Goal: Information Seeking & Learning: Find specific fact

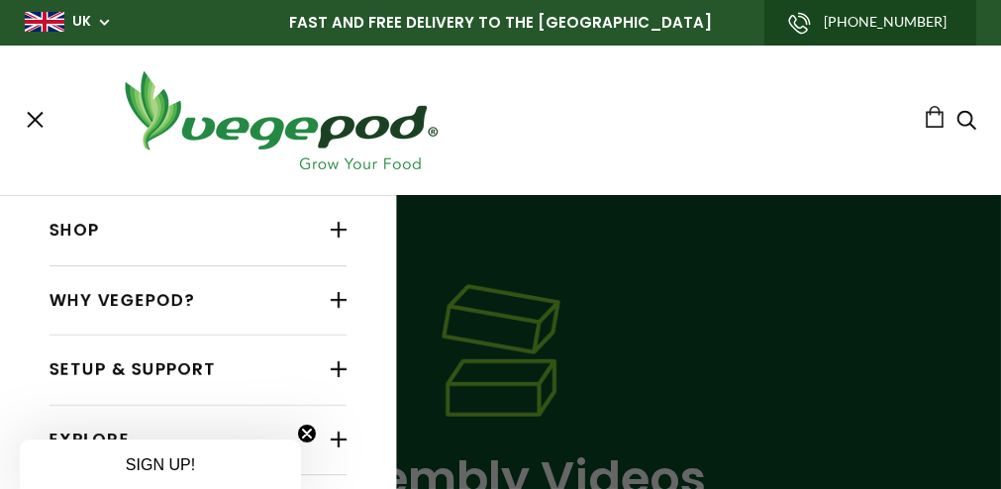
click at [34, 121] on span at bounding box center [35, 120] width 16 height 16
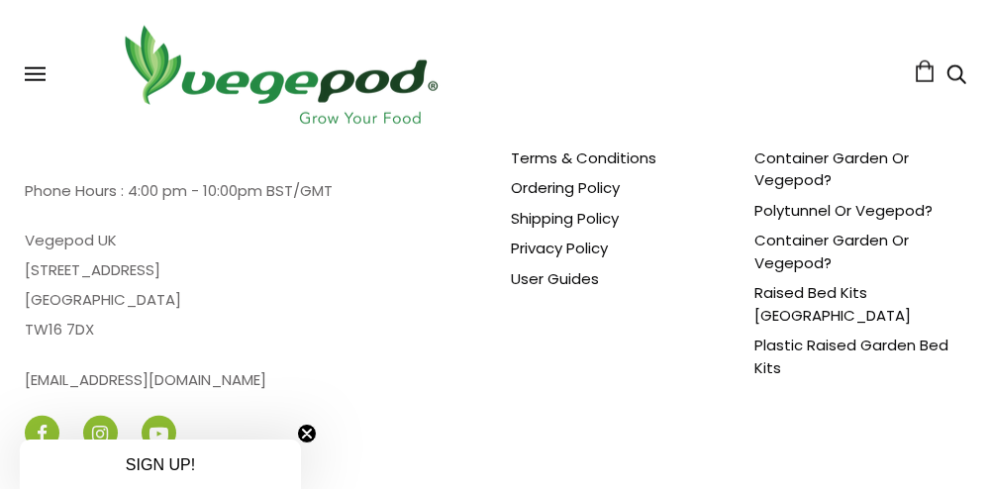
scroll to position [5080, 0]
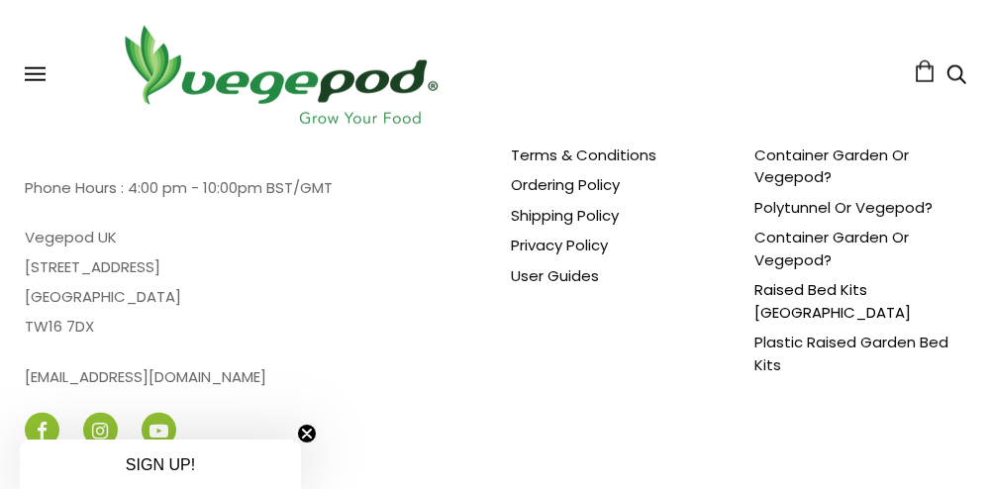
click at [806, 280] on link "Raised Bed Kits [GEOGRAPHIC_DATA]" at bounding box center [832, 301] width 156 height 44
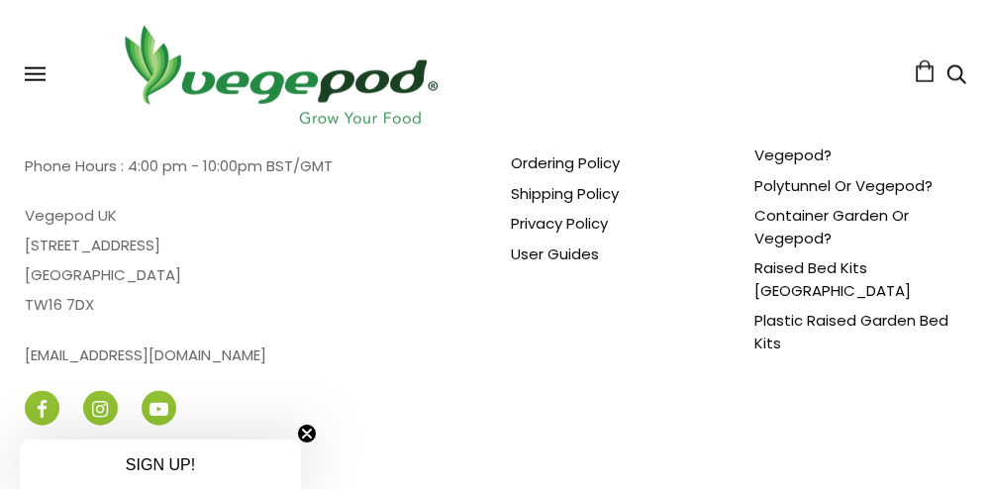
scroll to position [5080, 0]
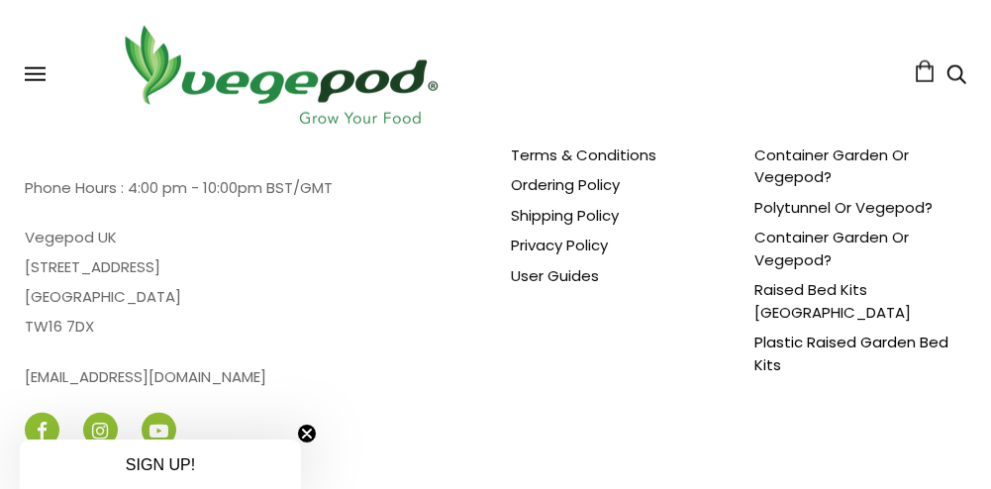
click at [834, 332] on link "Plastic Raised Garden Bed Kits" at bounding box center [851, 354] width 194 height 44
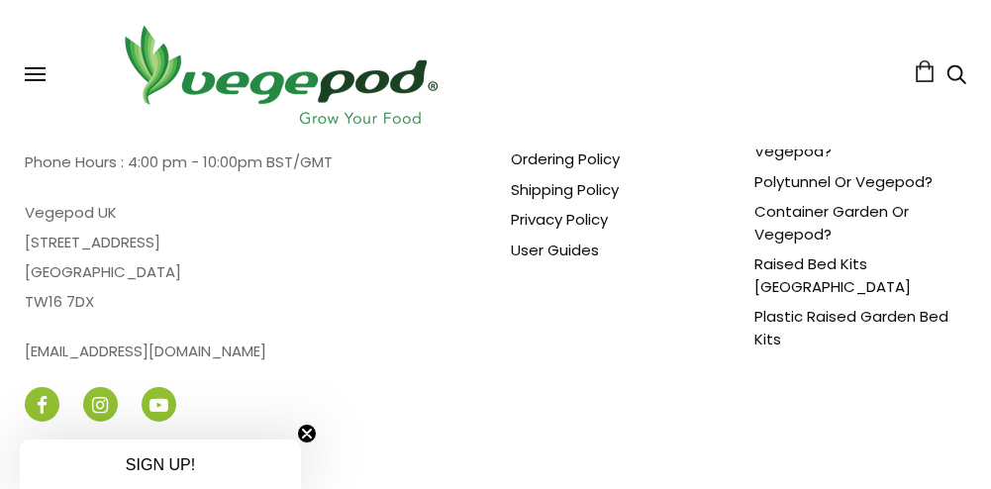
scroll to position [1602, 0]
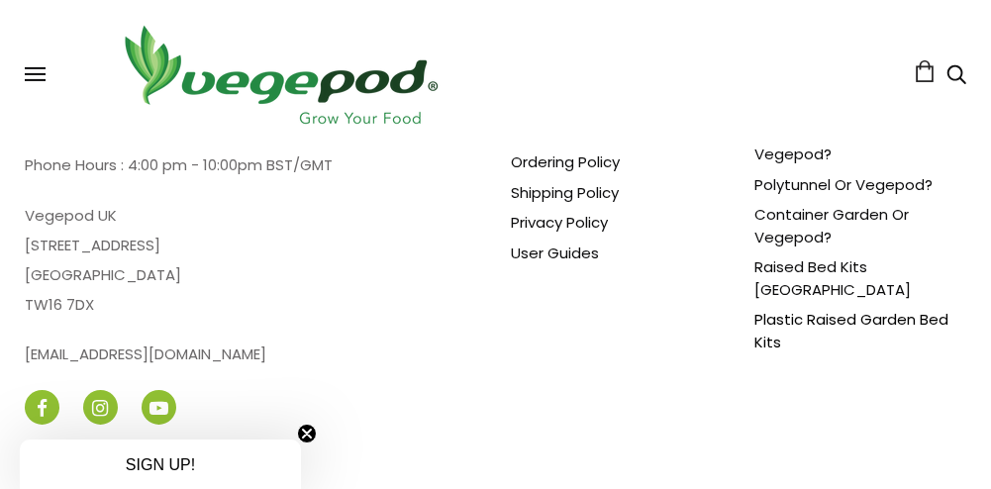
click at [823, 309] on link "Plastic Raised Garden Bed Kits" at bounding box center [851, 331] width 194 height 44
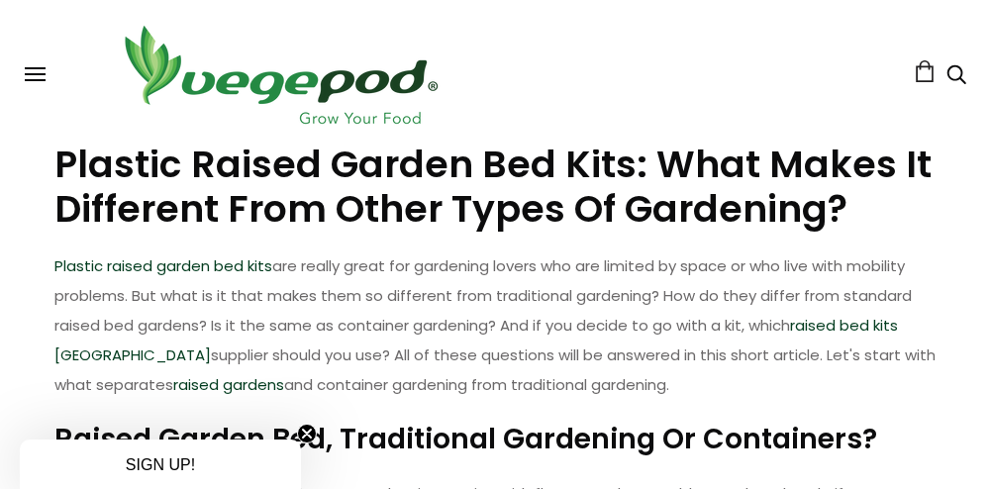
scroll to position [132, 0]
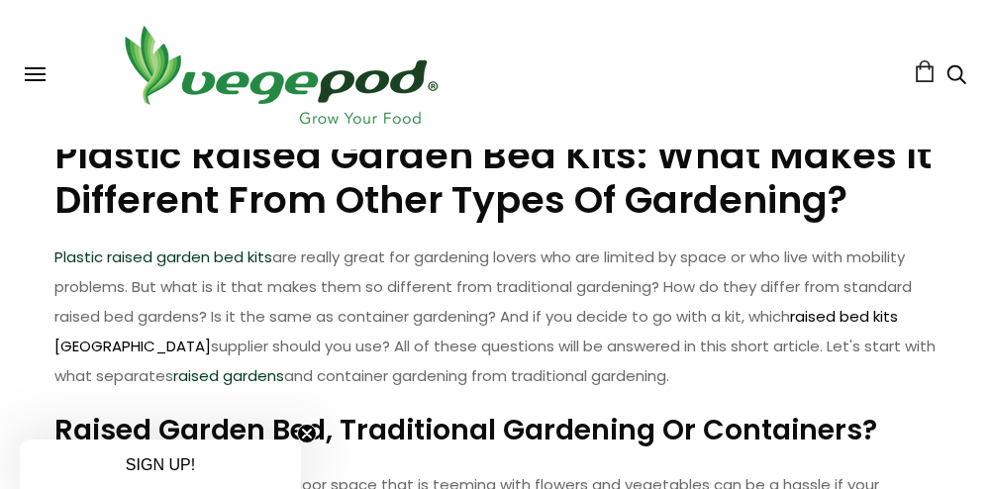
click at [858, 314] on link "raised bed kits [GEOGRAPHIC_DATA]" at bounding box center [476, 331] width 843 height 50
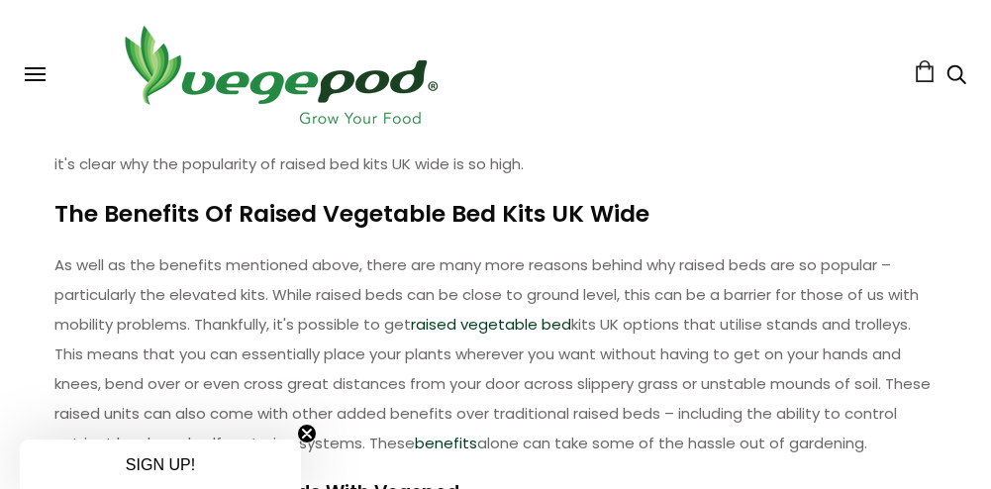
scroll to position [726, 0]
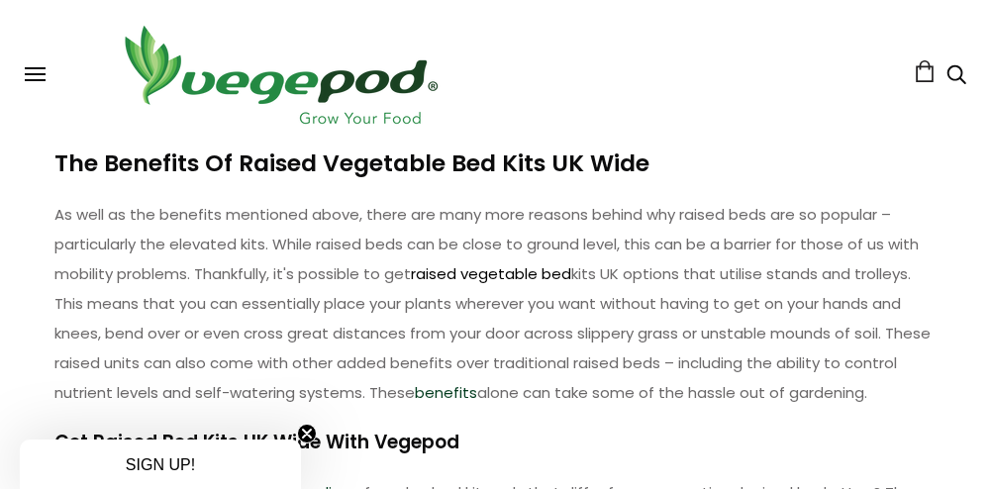
click at [481, 274] on link "raised vegetable bed" at bounding box center [492, 273] width 160 height 21
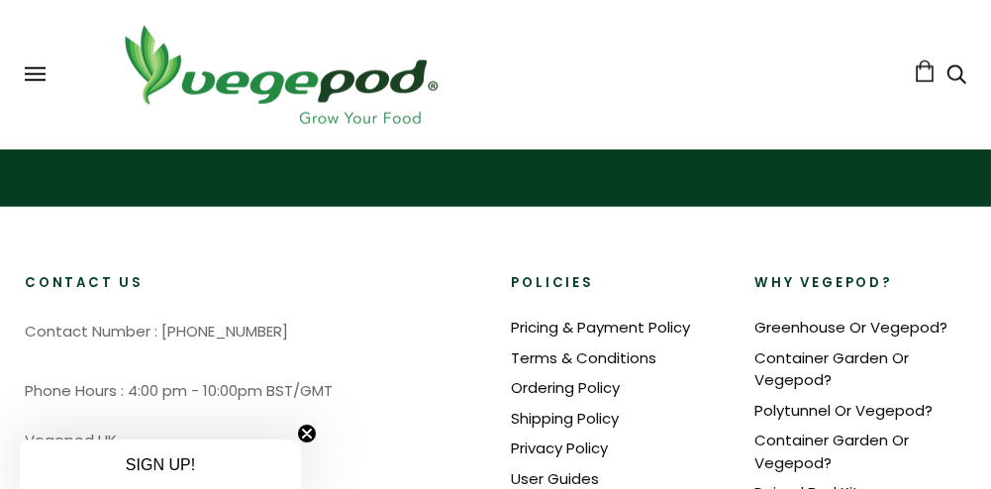
scroll to position [4958, 0]
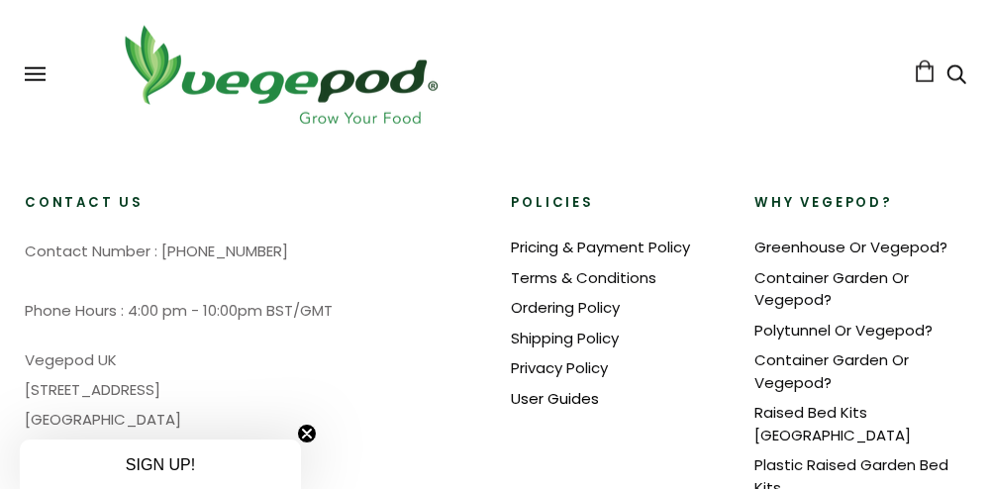
click at [555, 388] on link "User Guides" at bounding box center [556, 398] width 88 height 21
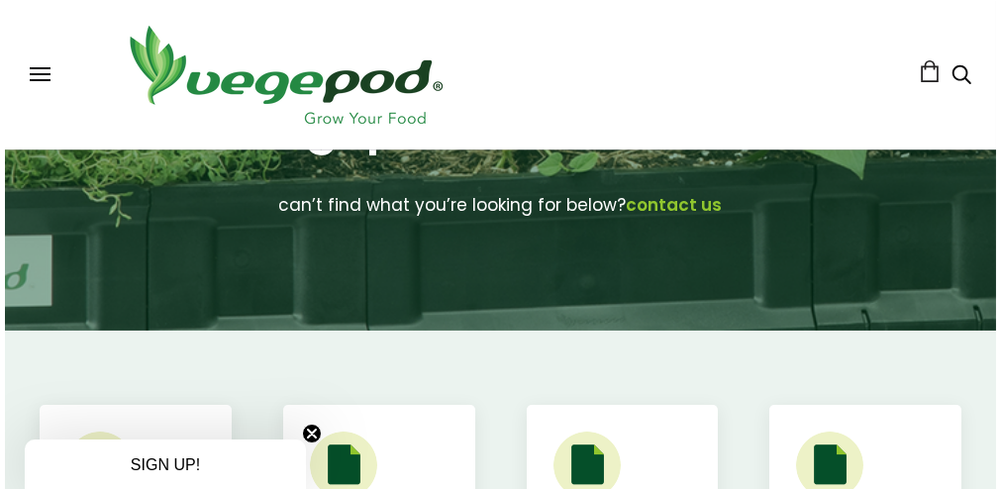
scroll to position [396, 0]
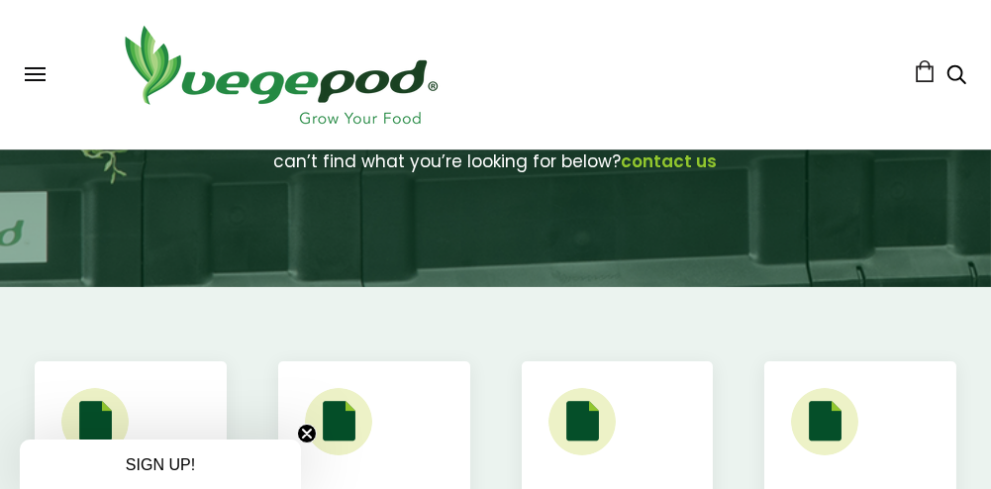
click at [958, 71] on icon "Search" at bounding box center [956, 74] width 20 height 24
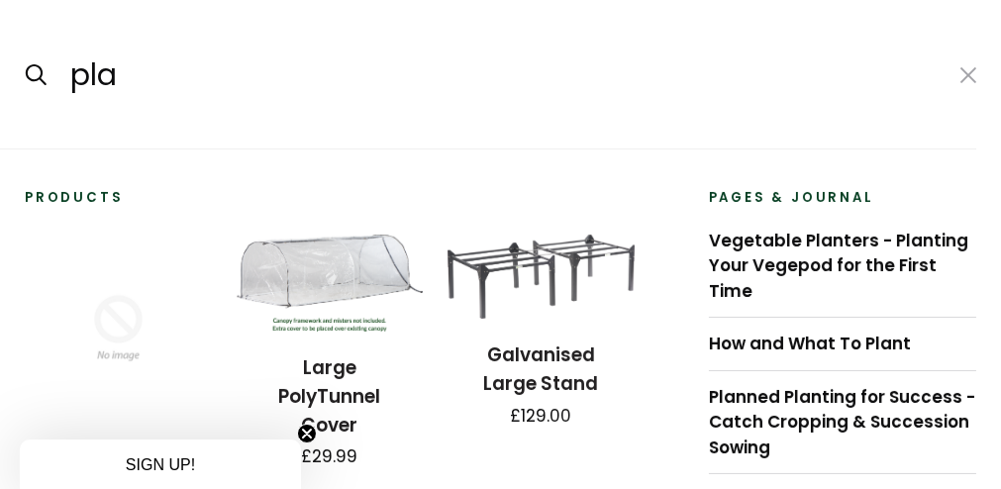
click at [153, 76] on input "pla" at bounding box center [503, 75] width 870 height 48
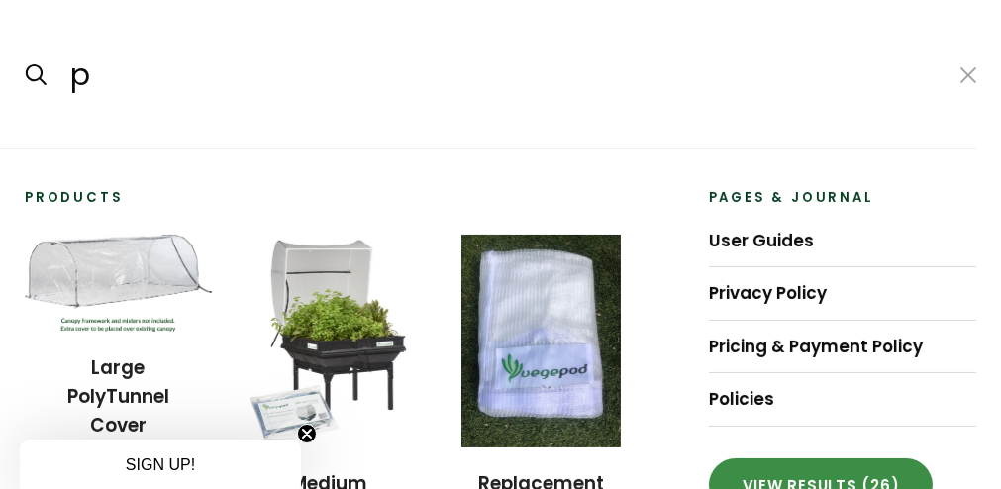
type input "p"
click at [815, 480] on link "View results (26)" at bounding box center [821, 484] width 225 height 53
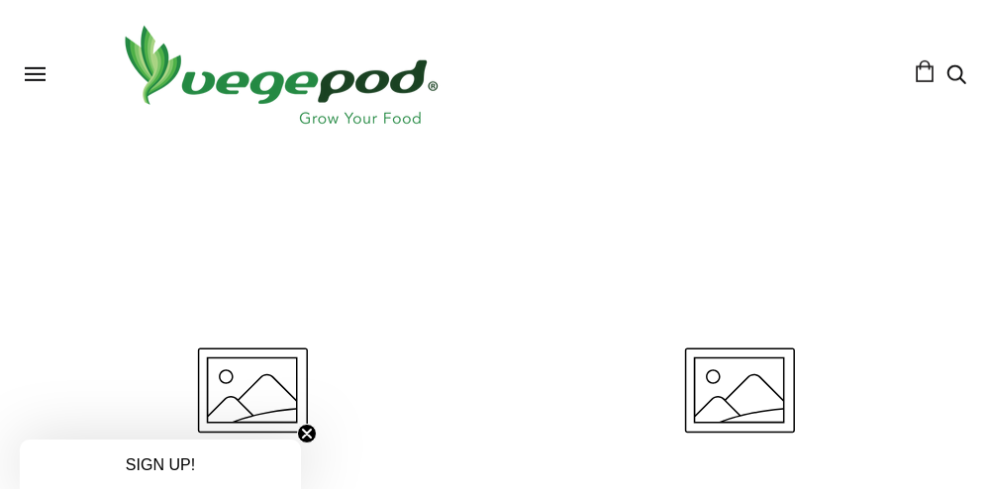
scroll to position [2573, 0]
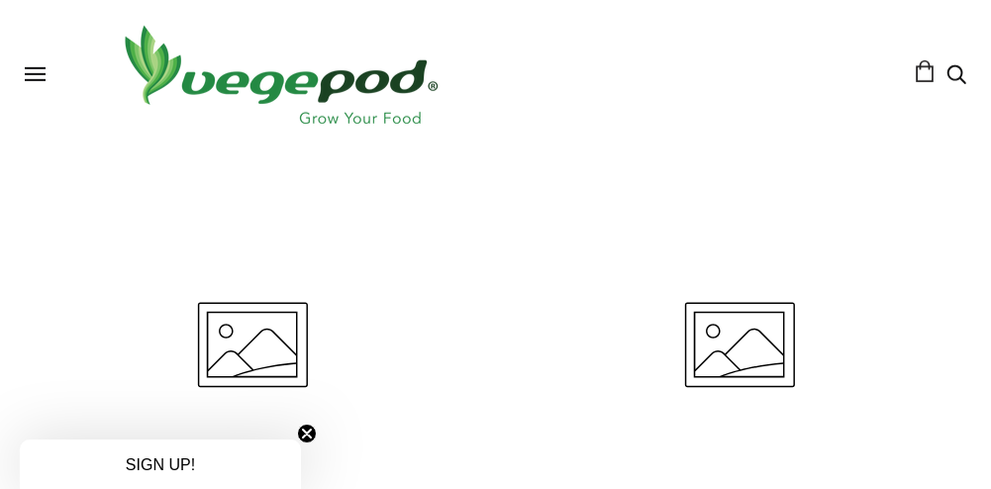
click at [249, 340] on icon at bounding box center [252, 346] width 455 height 455
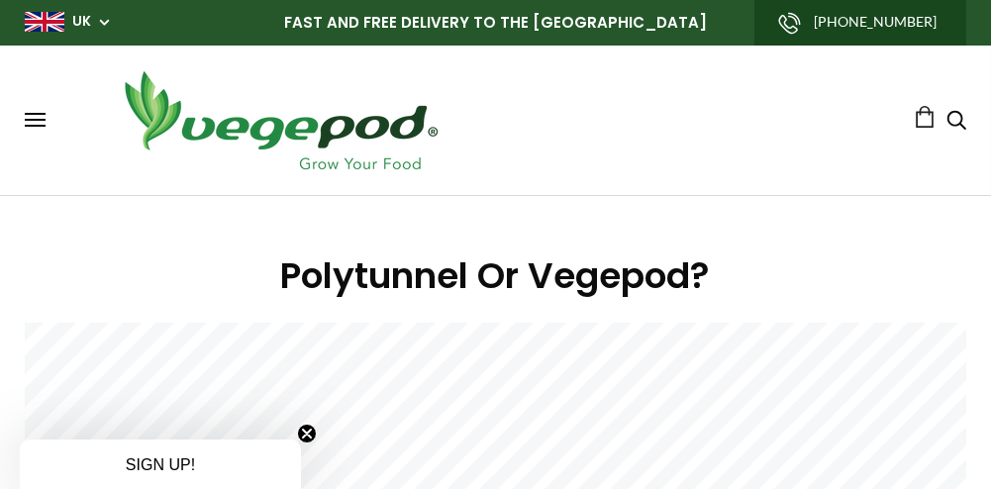
click at [31, 122] on button at bounding box center [35, 120] width 21 height 15
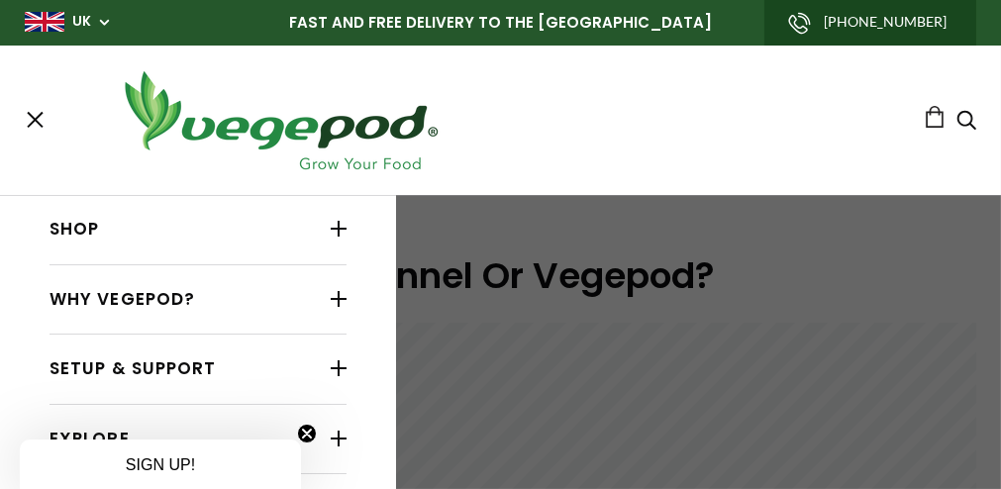
click at [331, 225] on div at bounding box center [339, 229] width 16 height 26
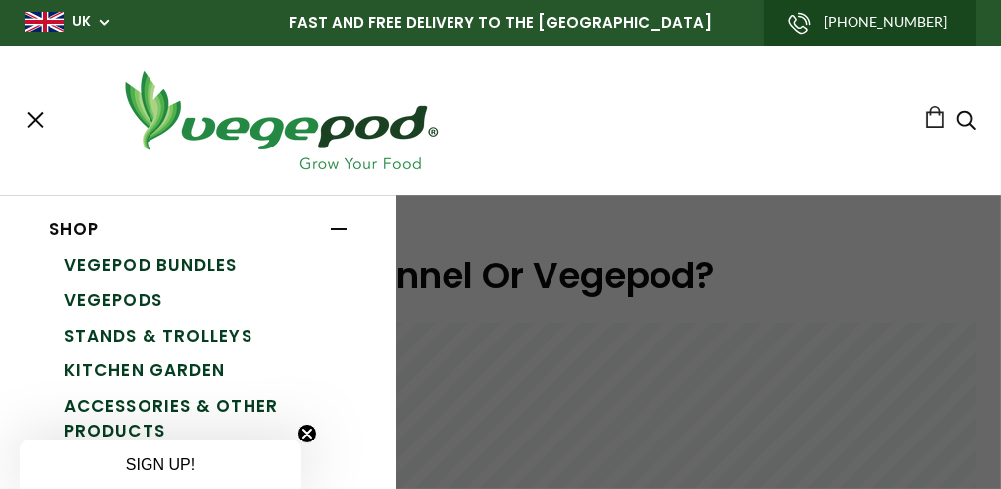
click at [148, 408] on link "Accessories & Other Products" at bounding box center [205, 419] width 282 height 60
click at [124, 266] on link "Vegepod Bundles" at bounding box center [205, 266] width 282 height 36
click at [120, 304] on link "Vegepods" at bounding box center [205, 301] width 282 height 36
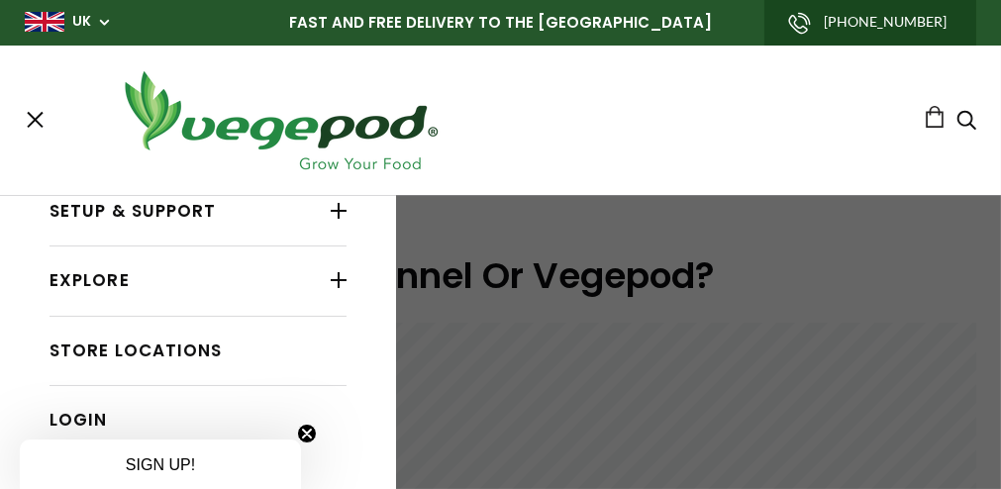
scroll to position [330, 0]
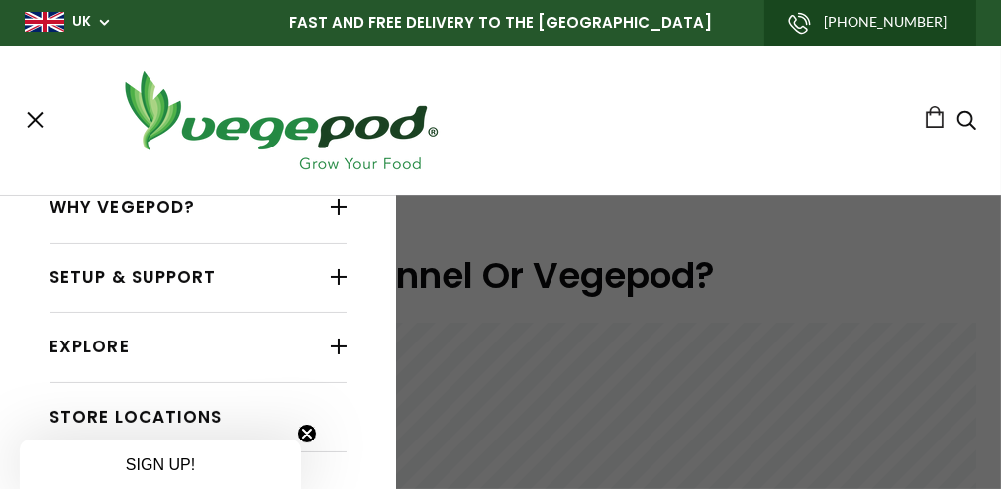
click at [197, 279] on link "Setup & Support" at bounding box center [197, 278] width 297 height 38
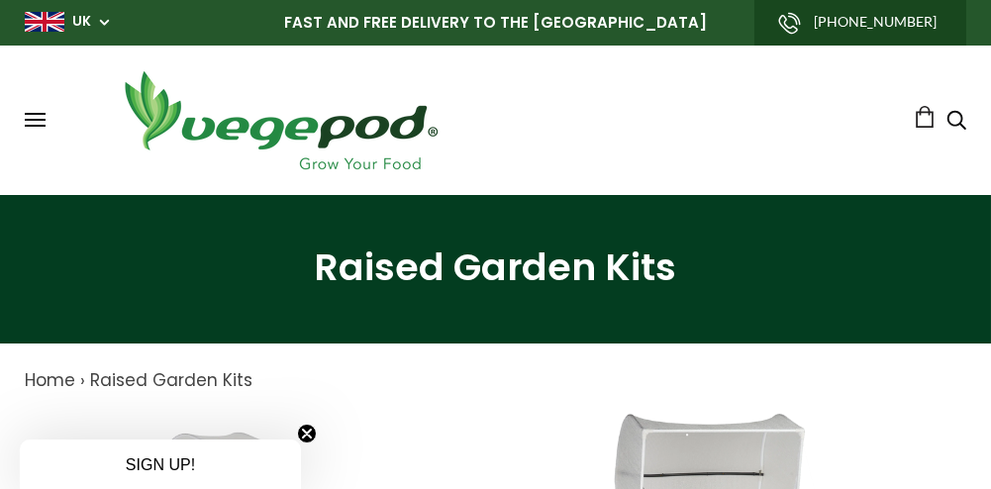
click at [40, 114] on span at bounding box center [35, 114] width 21 height 2
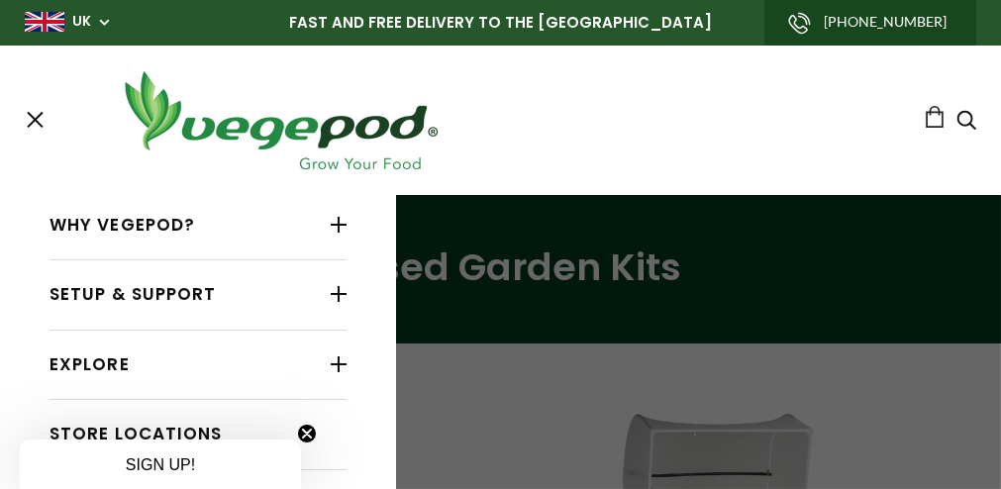
scroll to position [198, 0]
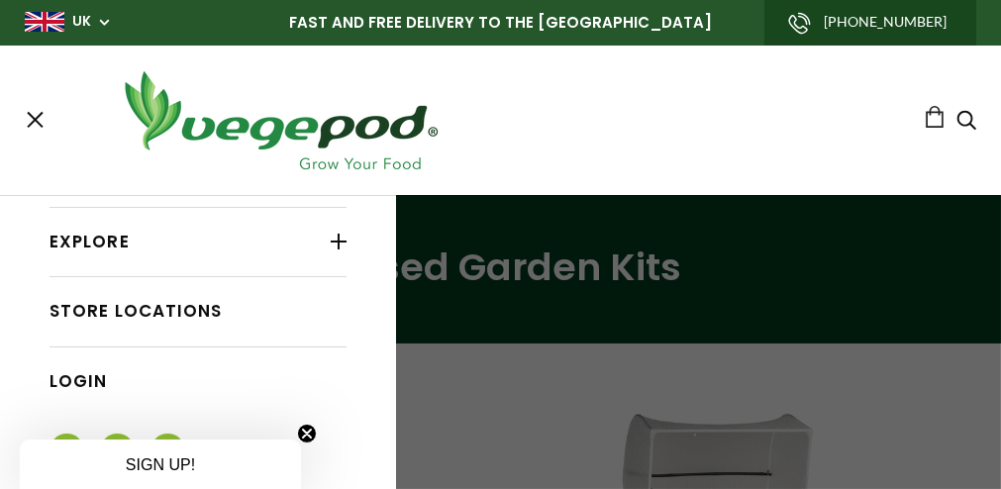
click at [144, 308] on link "Store Locations" at bounding box center [197, 312] width 297 height 38
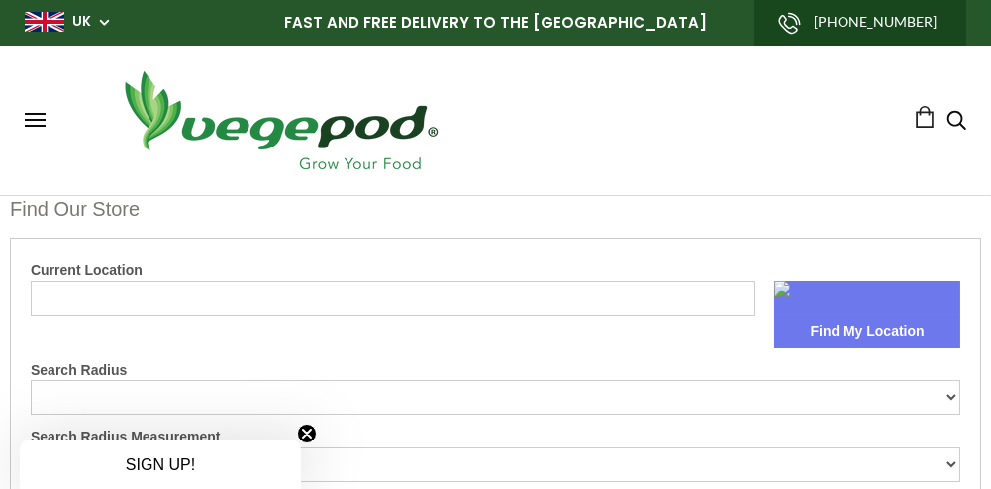
select select "m"
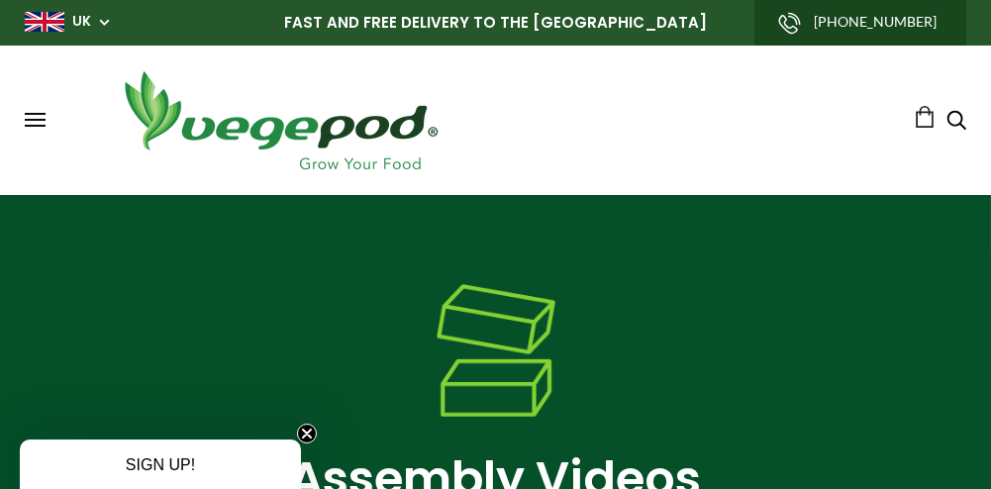
click at [950, 120] on icon "Search" at bounding box center [956, 120] width 20 height 24
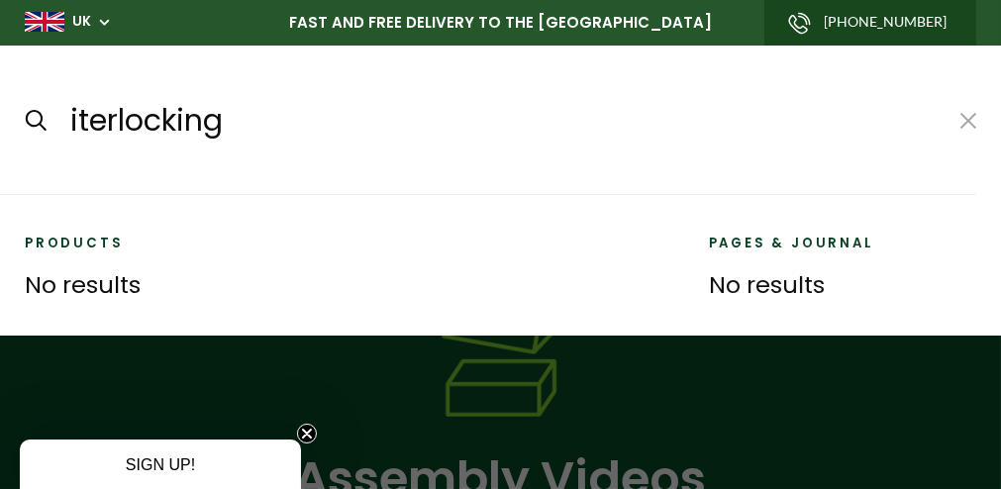
click at [78, 125] on input "iterlocking" at bounding box center [503, 121] width 870 height 48
click at [261, 121] on input "interlocking" at bounding box center [503, 121] width 870 height 48
click at [24, 120] on input "submit" at bounding box center [24, 120] width 1 height 1
type input "interlocking parts*"
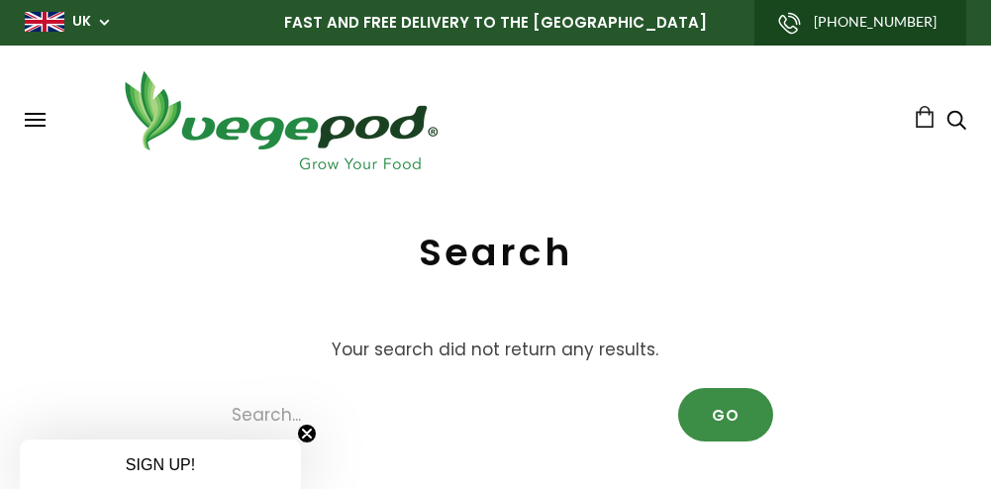
click at [725, 419] on button "GO" at bounding box center [725, 414] width 95 height 53
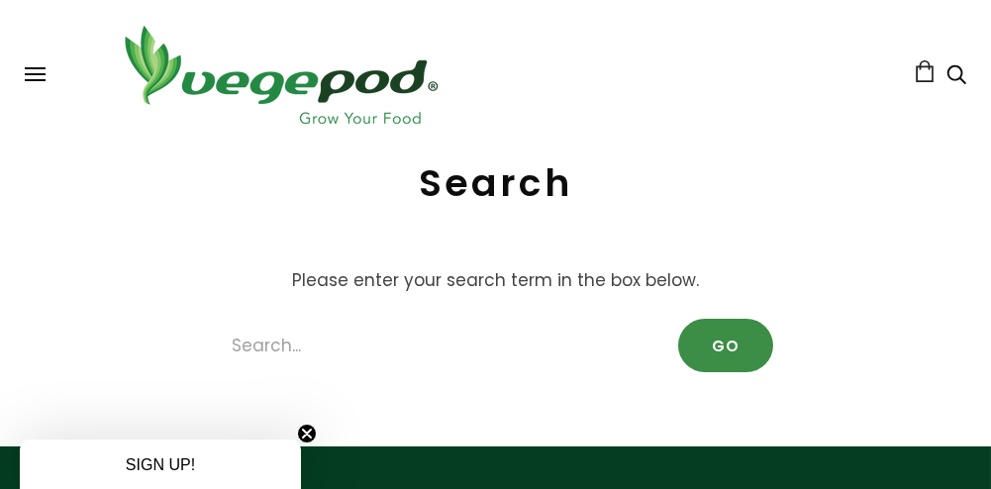
scroll to position [132, 0]
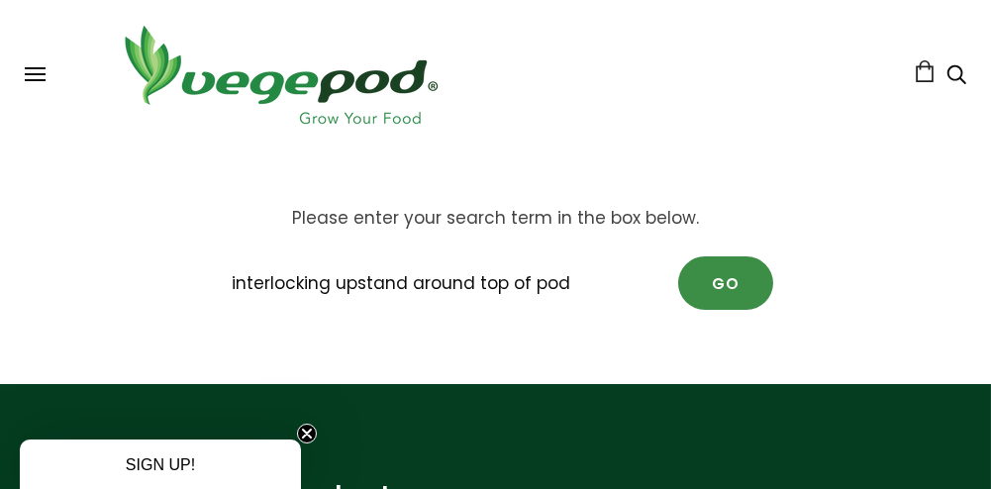
type input "interlocking upstand around top of pod"
click at [726, 276] on button "GO" at bounding box center [725, 282] width 95 height 53
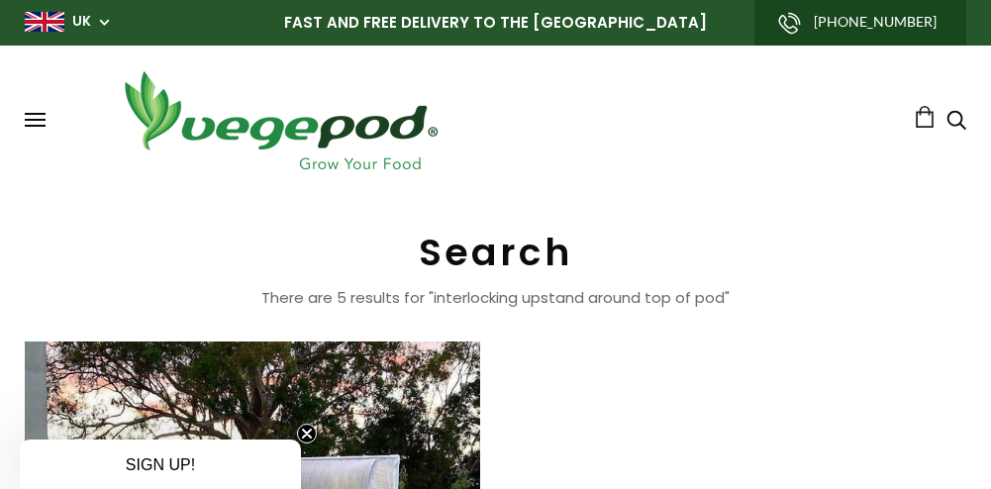
click at [102, 16] on span "UK" at bounding box center [67, 21] width 84 height 19
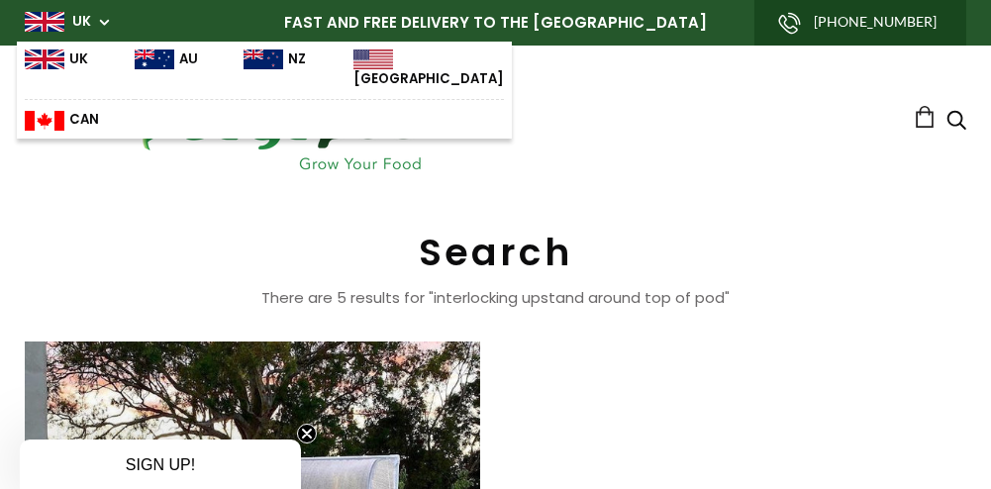
click at [49, 60] on img at bounding box center [45, 59] width 40 height 20
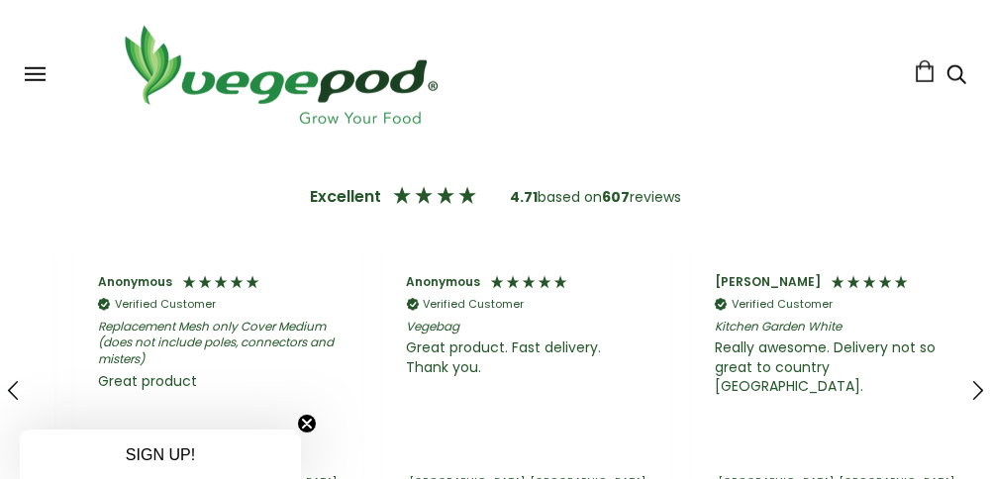
scroll to position [0, 1233]
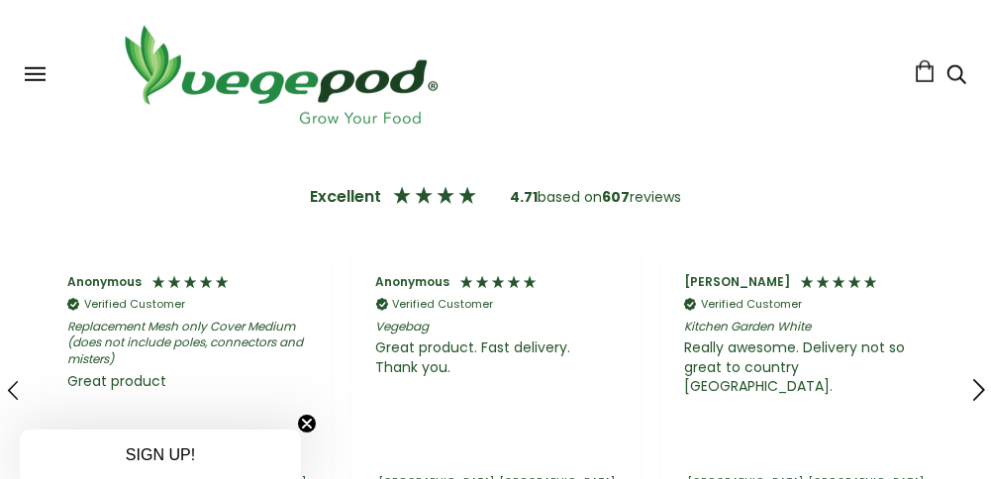
click at [980, 385] on icon "REVIEWS.io Carousel Scroll Right" at bounding box center [979, 391] width 28 height 28
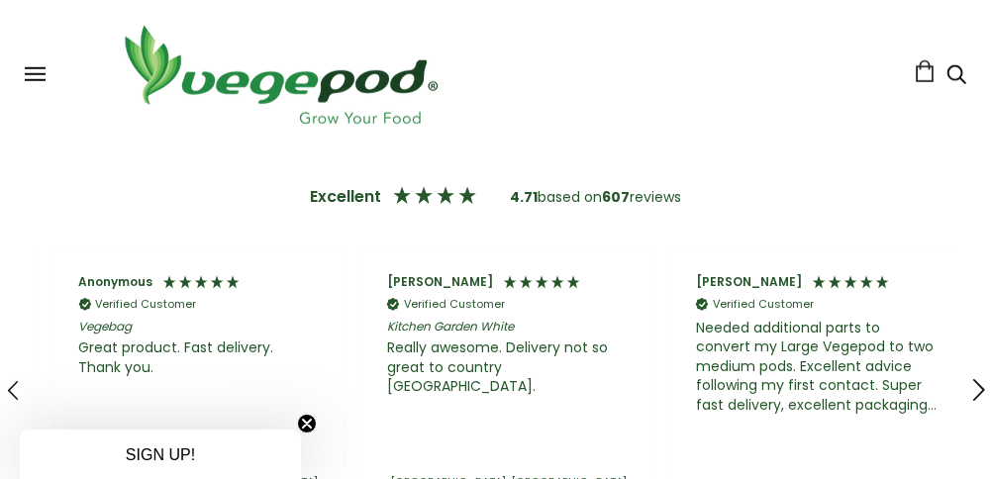
scroll to position [0, 1542]
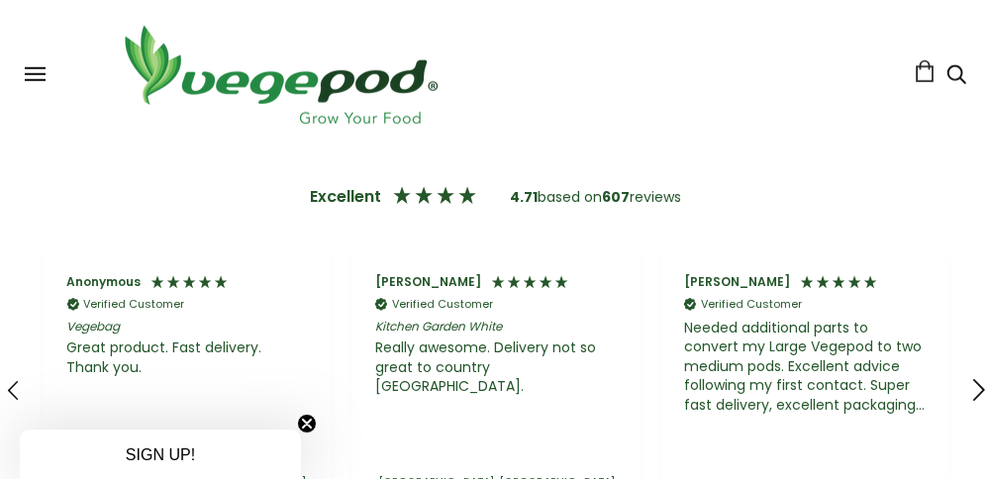
click at [980, 385] on icon "REVIEWS.io Carousel Scroll Right" at bounding box center [979, 391] width 28 height 28
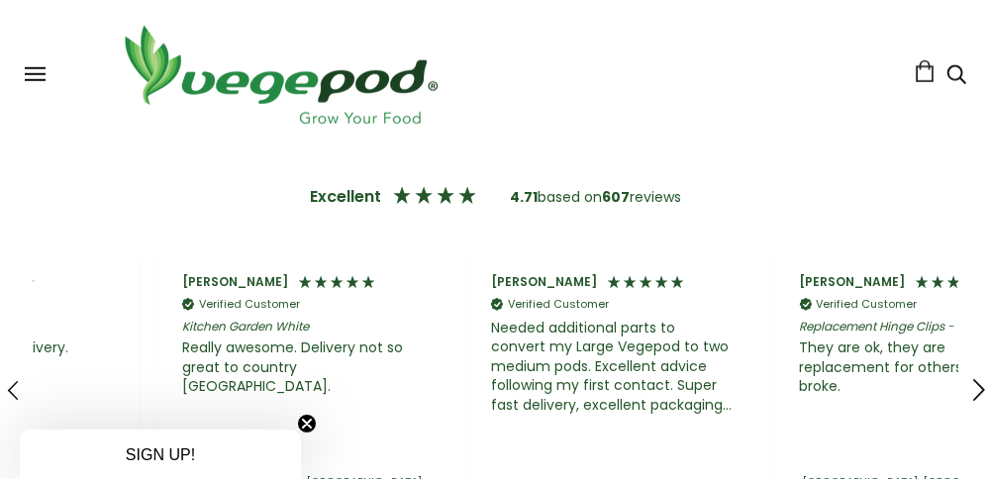
scroll to position [0, 1850]
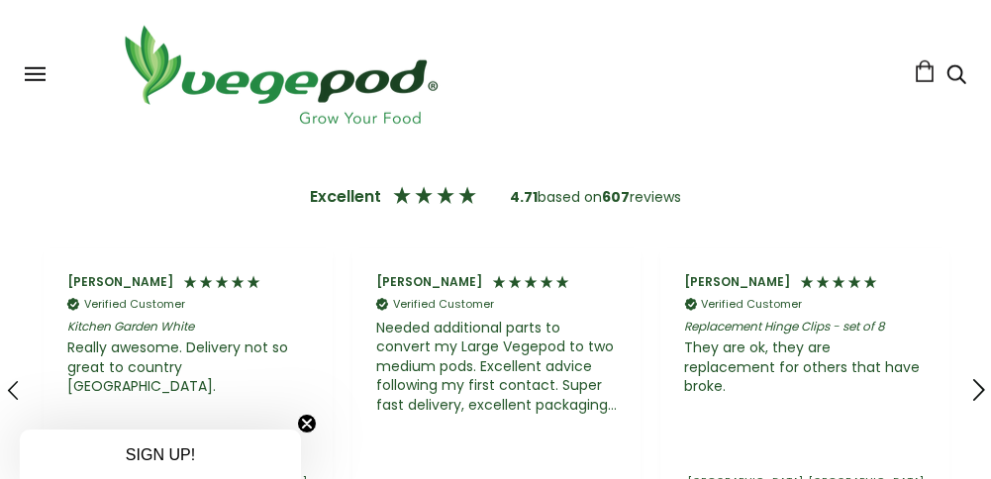
click at [980, 385] on icon "REVIEWS.io Carousel Scroll Right" at bounding box center [979, 391] width 28 height 28
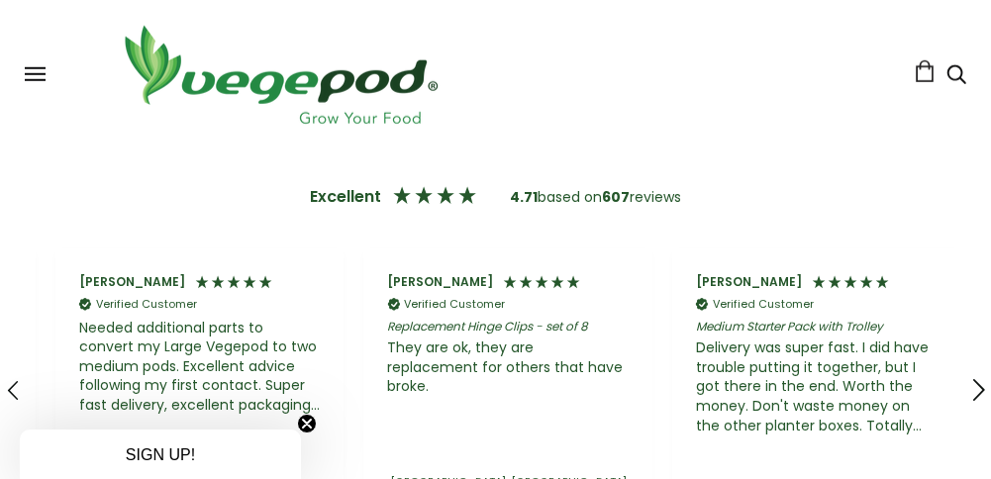
scroll to position [0, 2160]
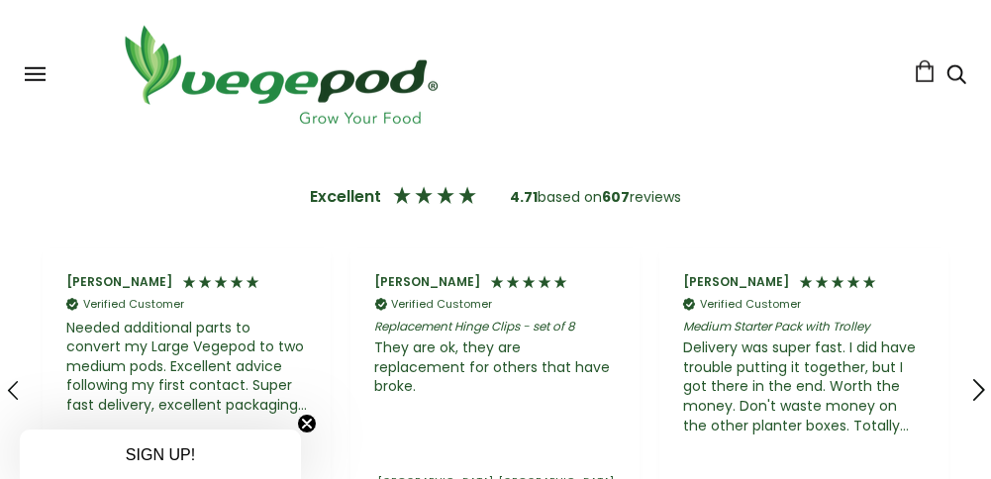
click at [980, 385] on icon "REVIEWS.io Carousel Scroll Right" at bounding box center [979, 391] width 28 height 28
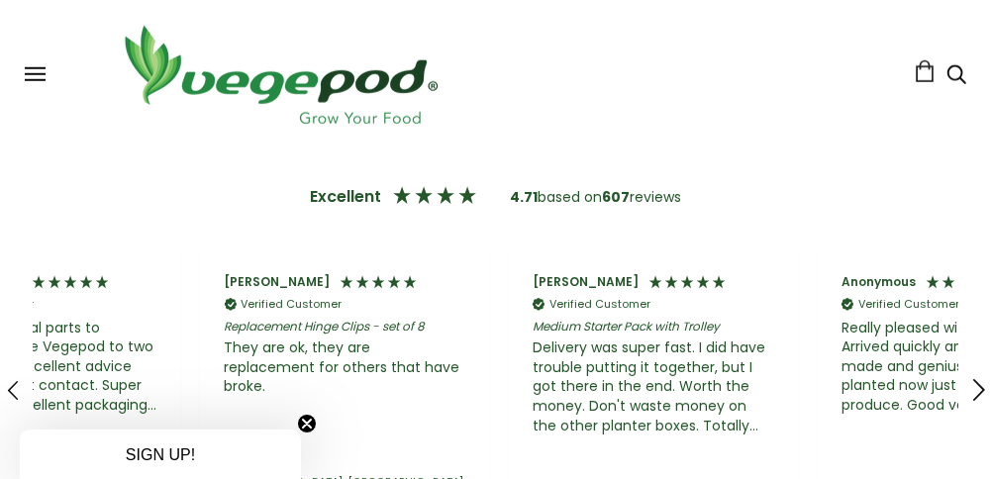
scroll to position [0, 2467]
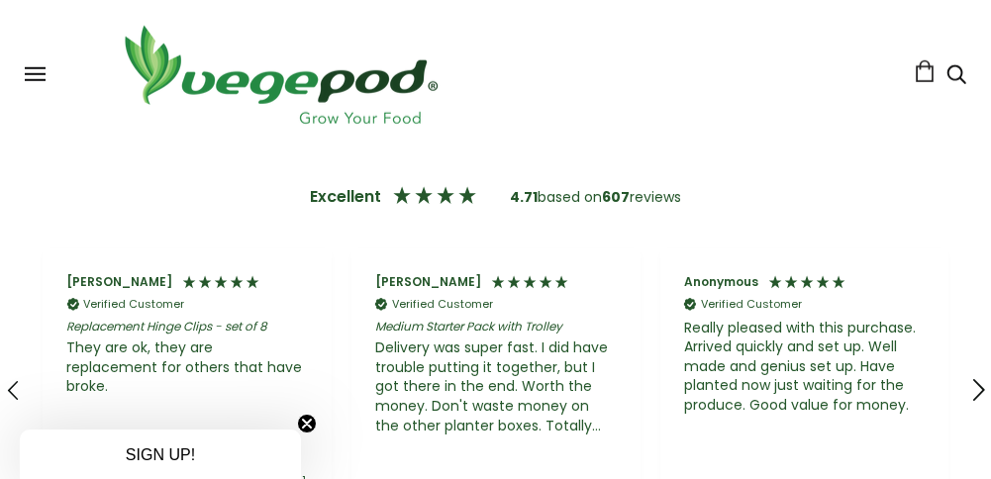
click at [980, 385] on icon "REVIEWS.io Carousel Scroll Right" at bounding box center [979, 391] width 28 height 28
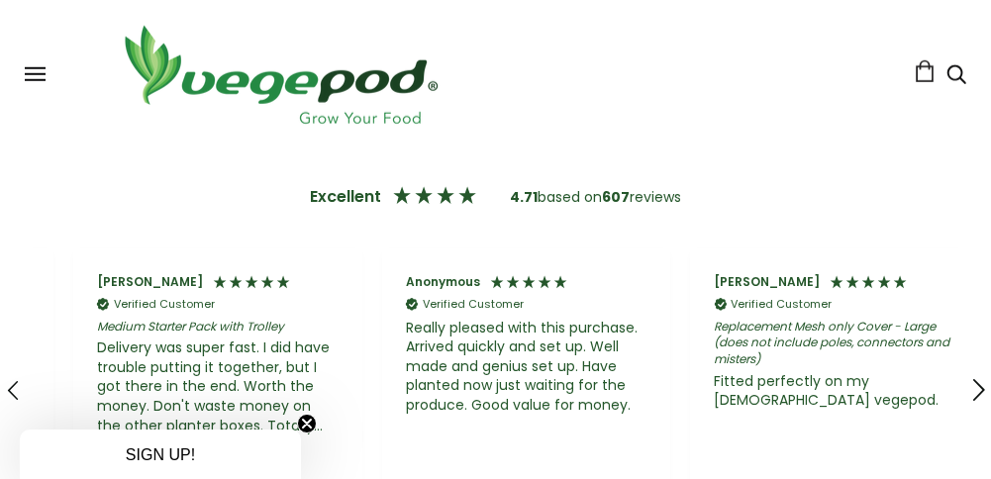
scroll to position [0, 2776]
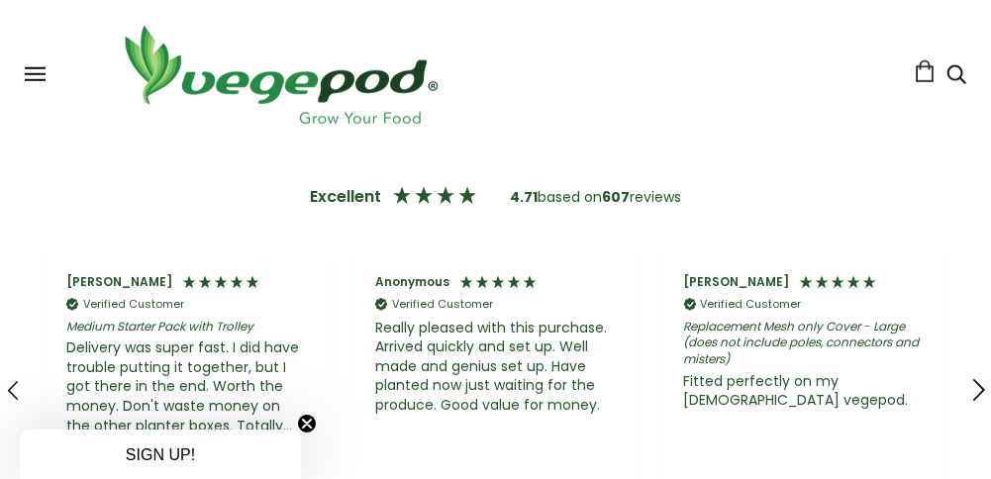
click at [980, 385] on icon "REVIEWS.io Carousel Scroll Right" at bounding box center [979, 391] width 28 height 28
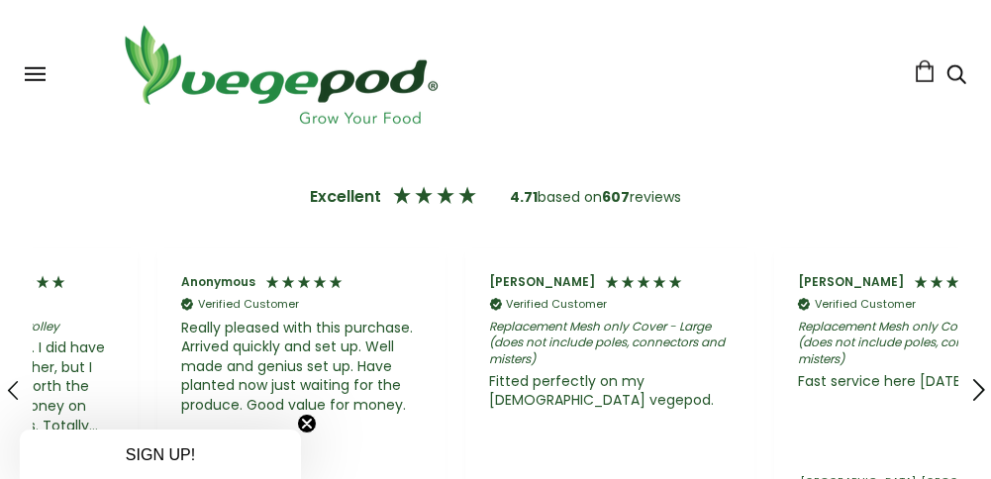
scroll to position [0, 3084]
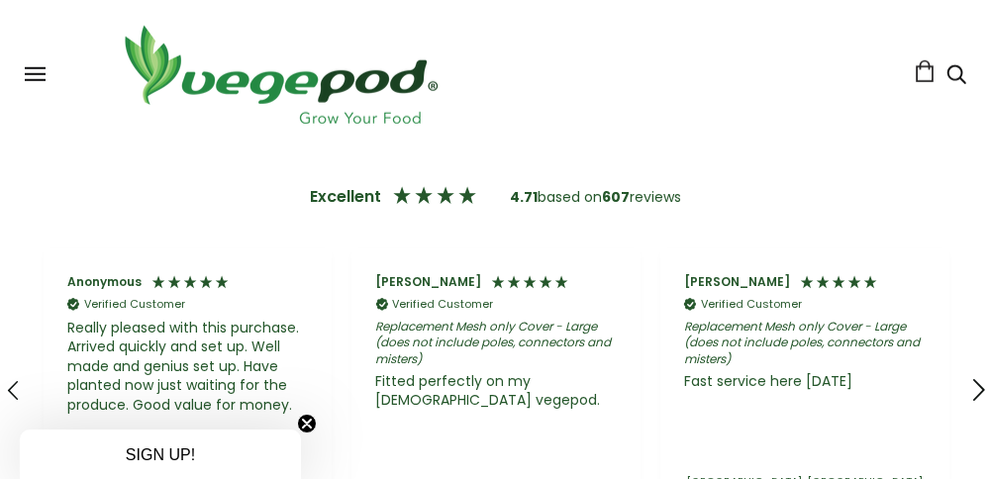
click at [980, 385] on icon "REVIEWS.io Carousel Scroll Right" at bounding box center [979, 391] width 28 height 28
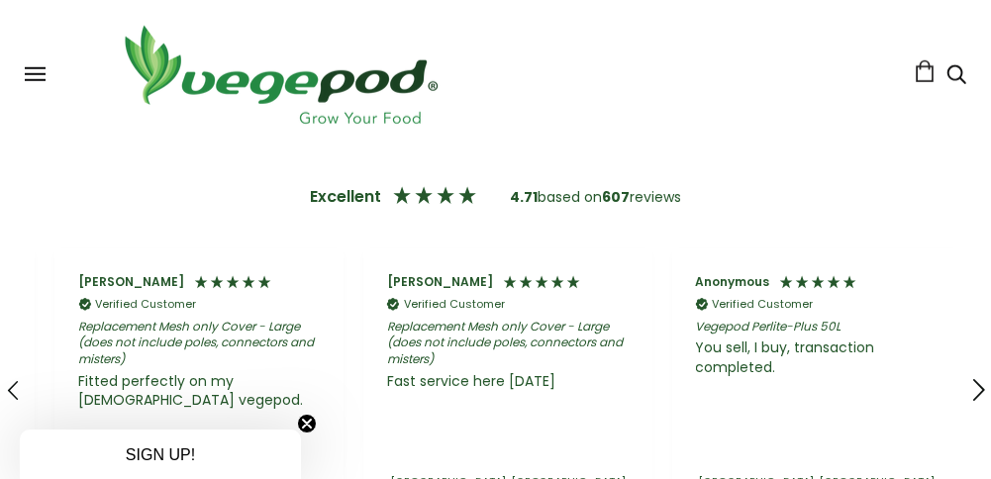
scroll to position [0, 3393]
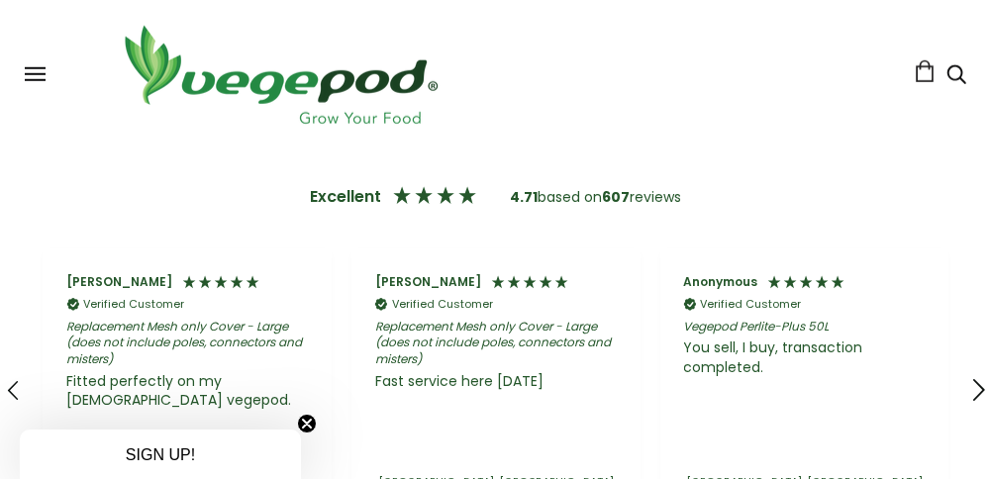
click at [980, 385] on icon "REVIEWS.io Carousel Scroll Right" at bounding box center [979, 391] width 28 height 28
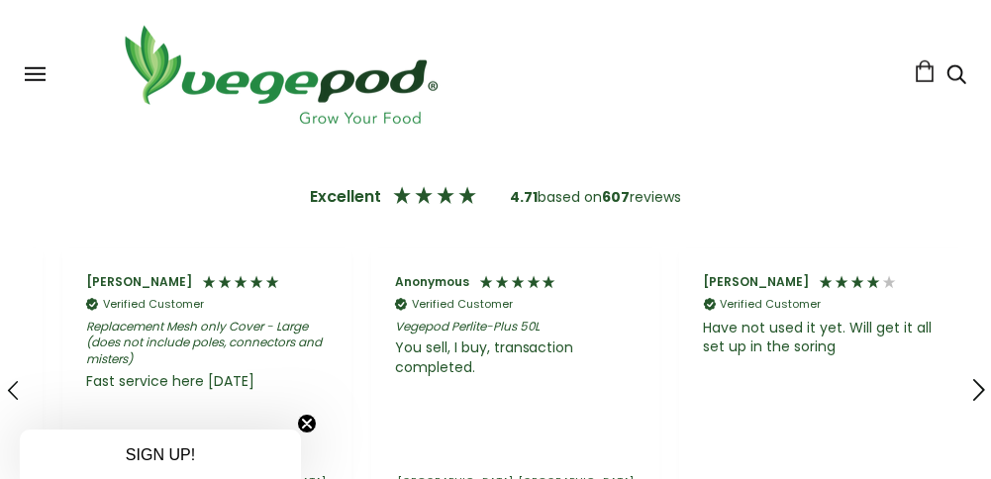
scroll to position [0, 3702]
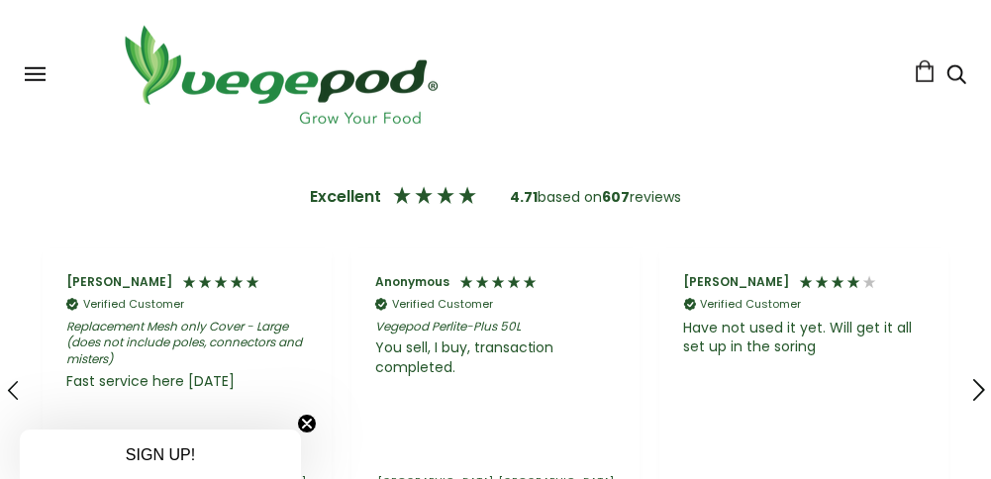
click at [980, 385] on icon "REVIEWS.io Carousel Scroll Right" at bounding box center [979, 391] width 28 height 28
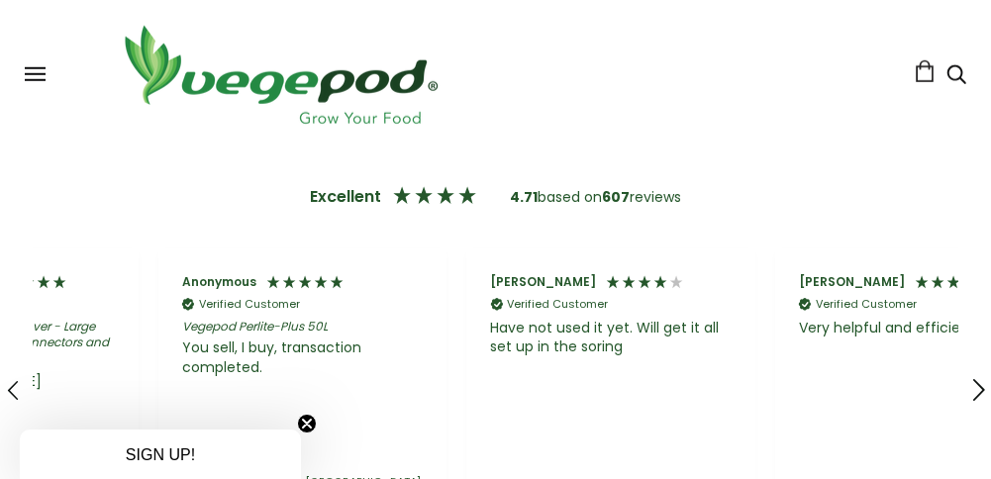
scroll to position [0, 4010]
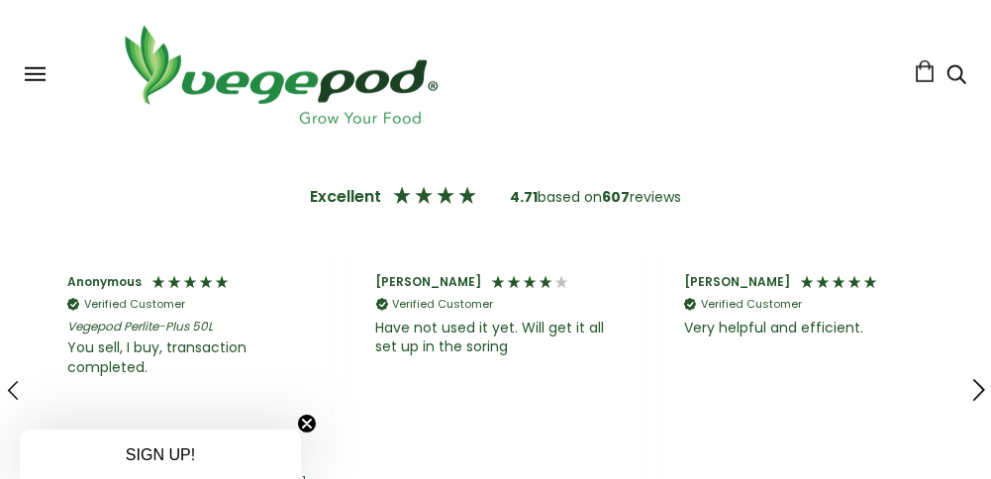
click at [980, 385] on icon "REVIEWS.io Carousel Scroll Right" at bounding box center [979, 391] width 28 height 28
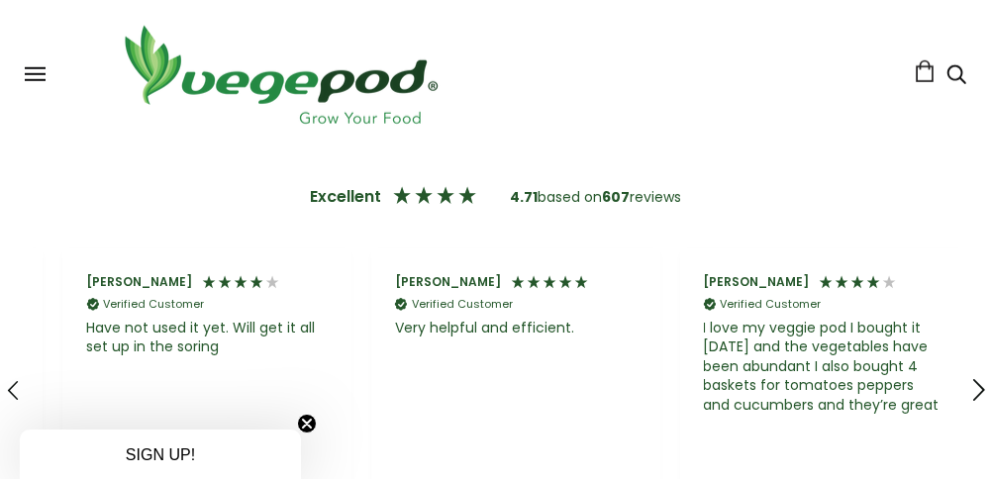
scroll to position [0, 4318]
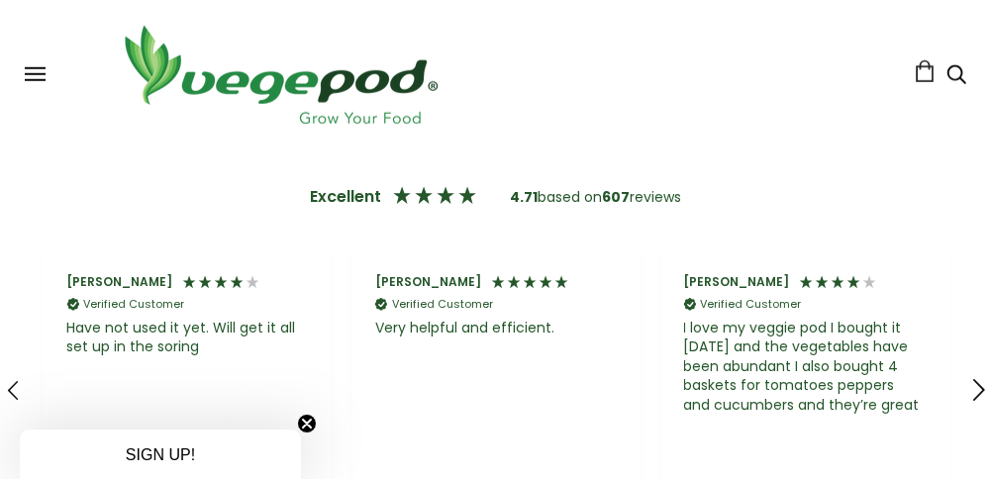
click at [980, 385] on icon "REVIEWS.io Carousel Scroll Right" at bounding box center [979, 391] width 28 height 28
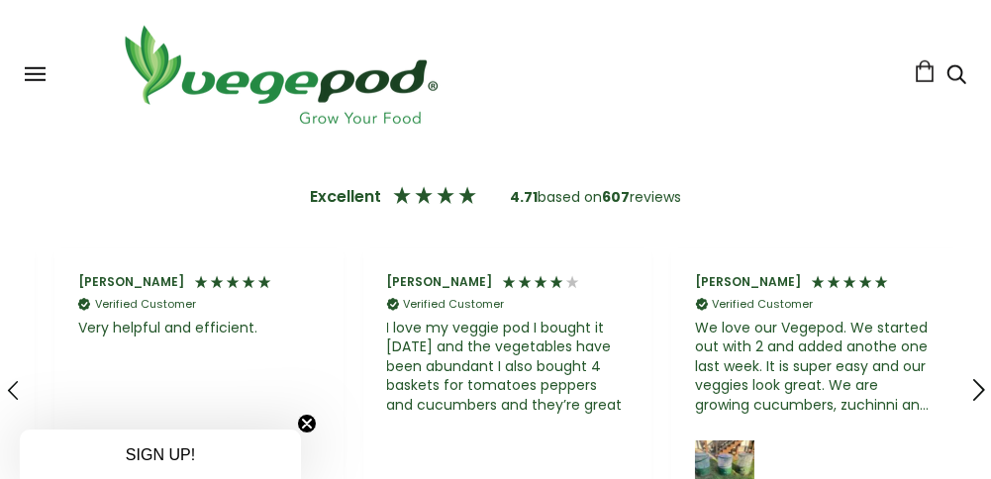
scroll to position [0, 4627]
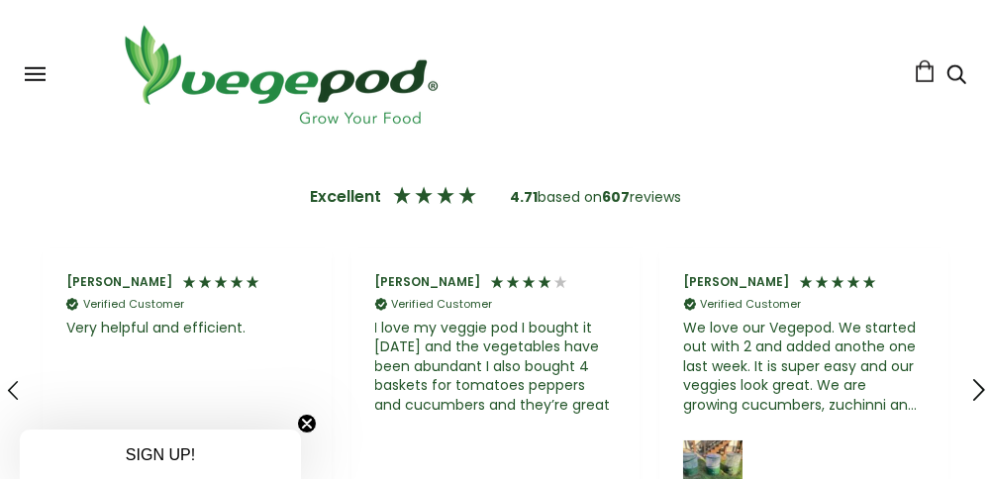
click at [980, 385] on icon "REVIEWS.io Carousel Scroll Right" at bounding box center [979, 391] width 28 height 28
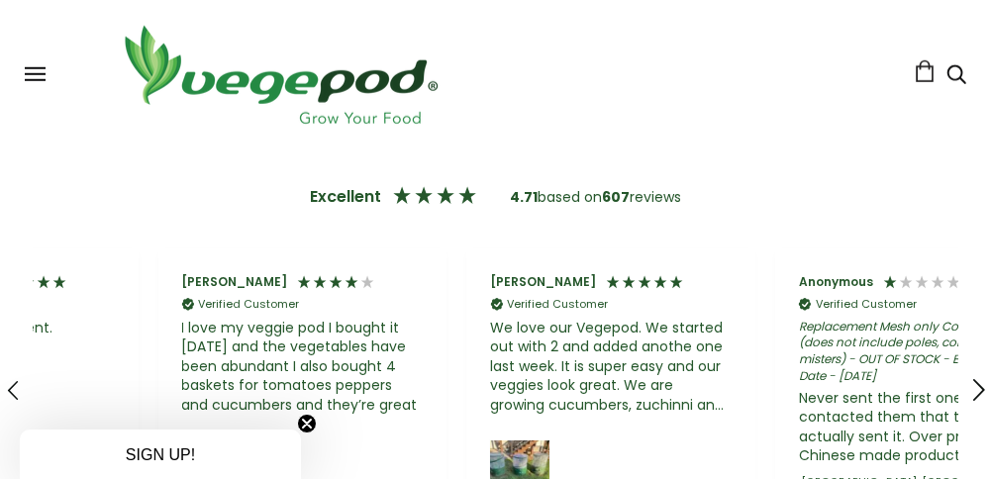
scroll to position [0, 4935]
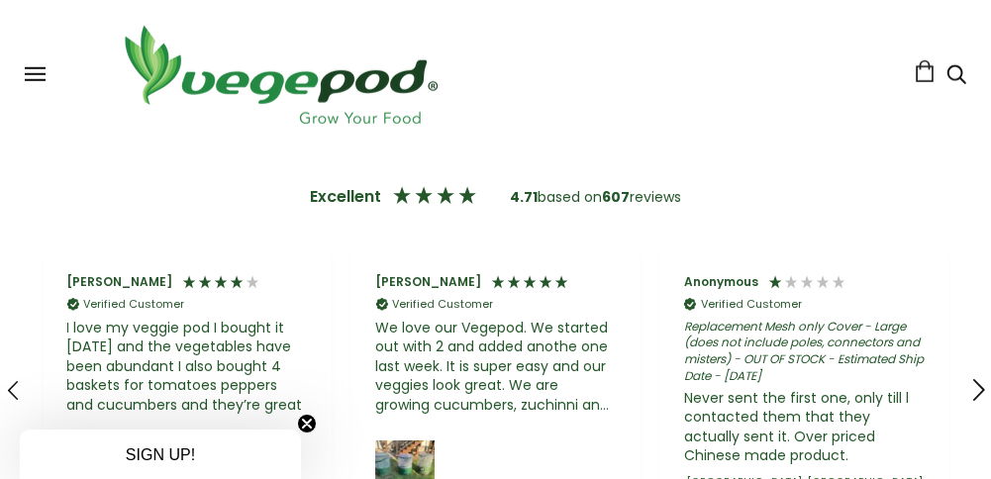
click at [980, 385] on icon "REVIEWS.io Carousel Scroll Right" at bounding box center [979, 391] width 28 height 28
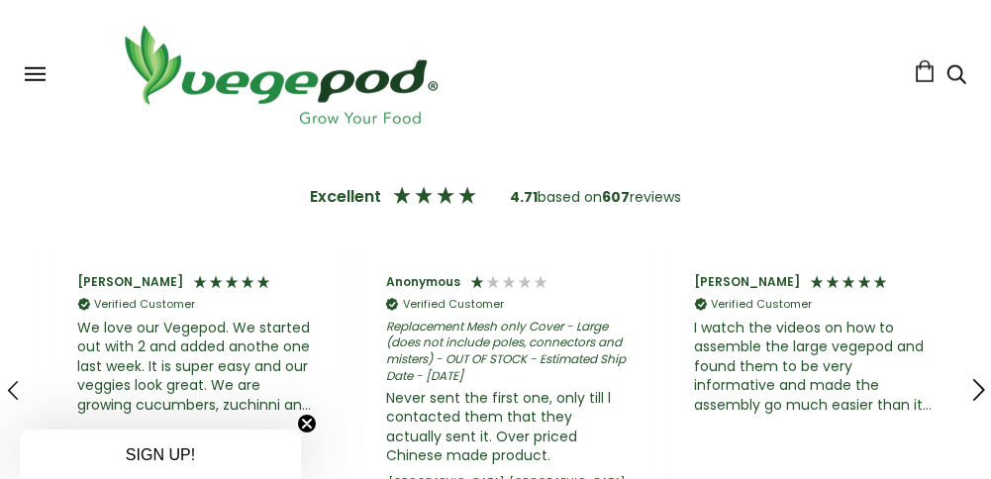
scroll to position [0, 5244]
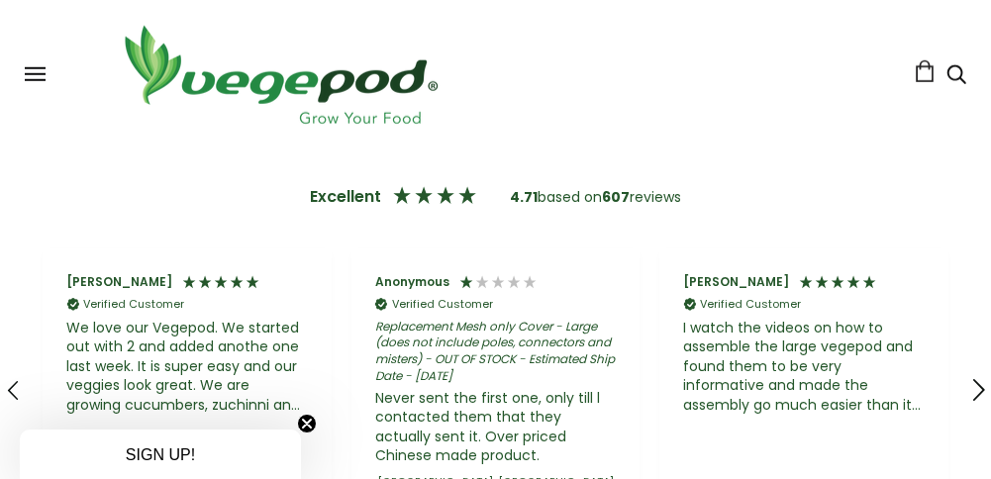
click at [980, 385] on icon "REVIEWS.io Carousel Scroll Right" at bounding box center [979, 391] width 28 height 28
click at [973, 382] on icon "REVIEWS.io Carousel Scroll Right" at bounding box center [979, 391] width 28 height 28
